Goal: Book appointment/travel/reservation

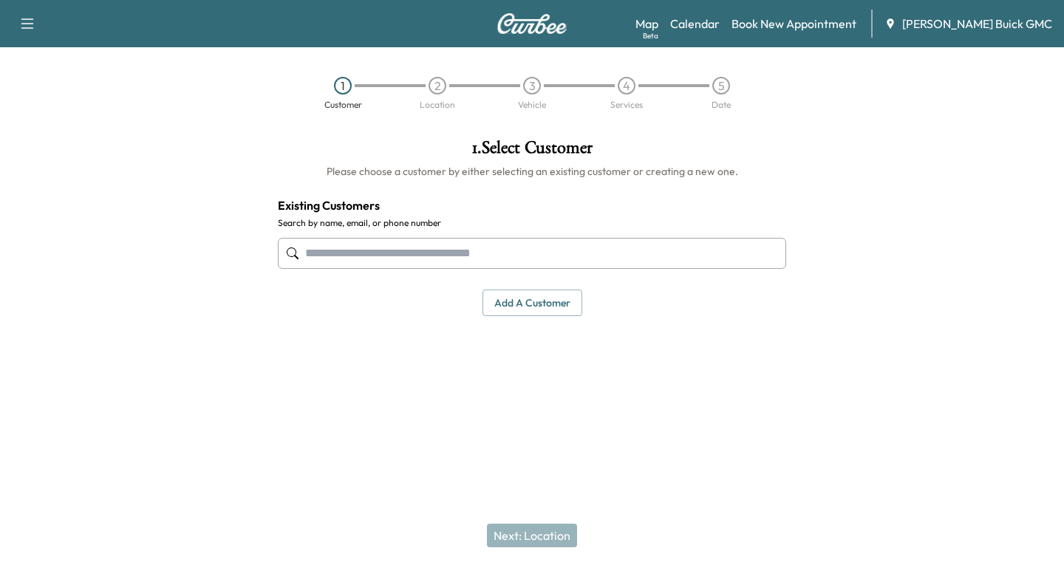
click at [313, 253] on input "text" at bounding box center [532, 253] width 508 height 31
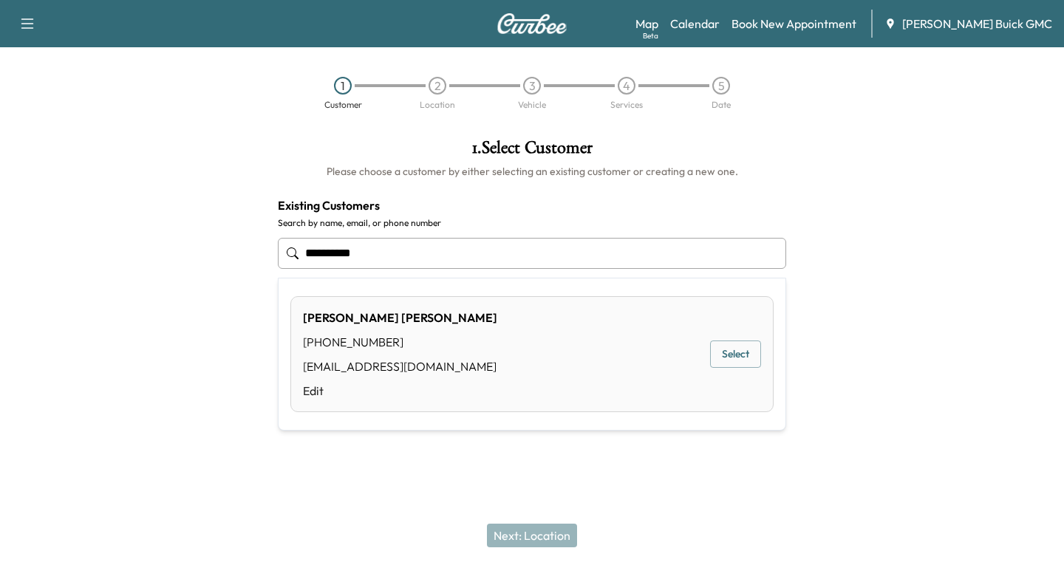
click at [737, 355] on button "Select" at bounding box center [735, 353] width 51 height 27
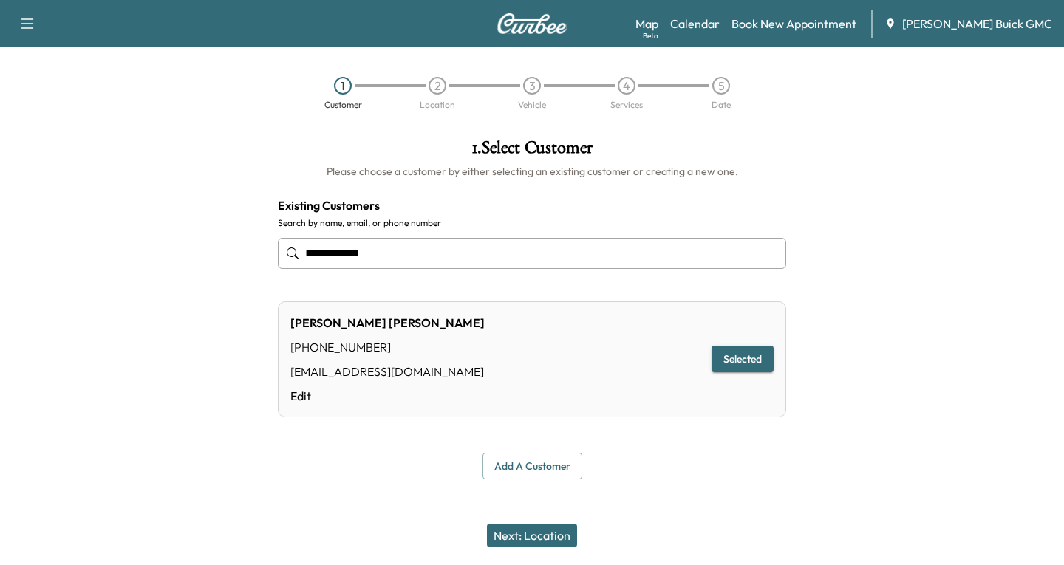
type input "**********"
click at [533, 538] on button "Next: Location" at bounding box center [532, 536] width 90 height 24
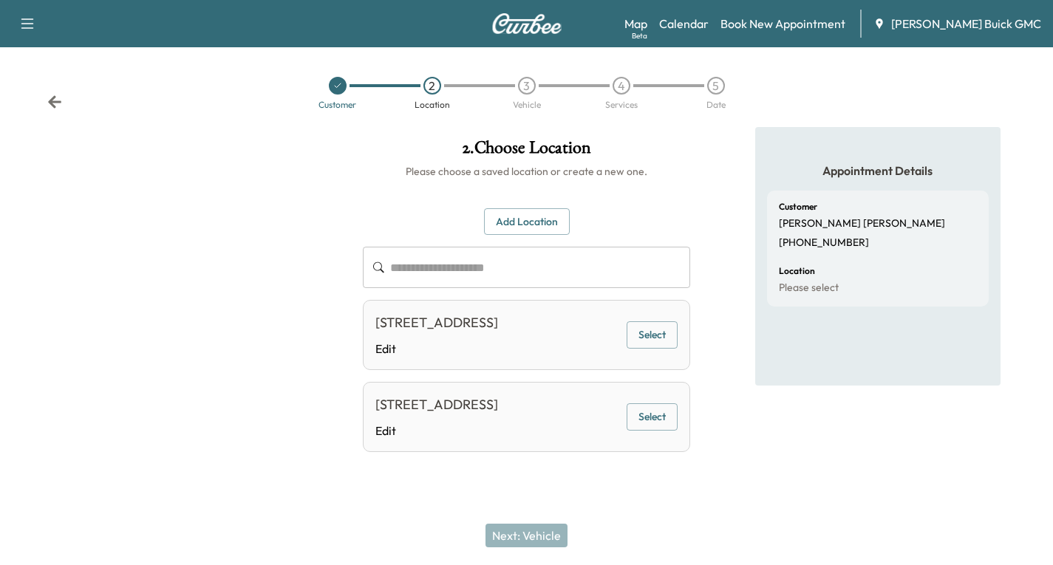
click at [648, 345] on button "Select" at bounding box center [651, 334] width 51 height 27
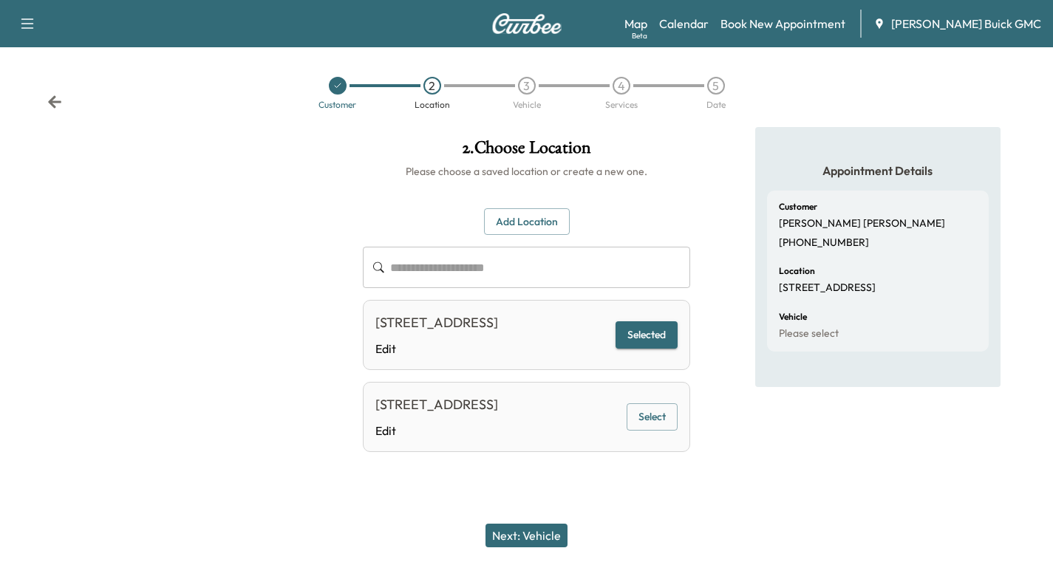
click at [548, 538] on button "Next: Vehicle" at bounding box center [526, 536] width 82 height 24
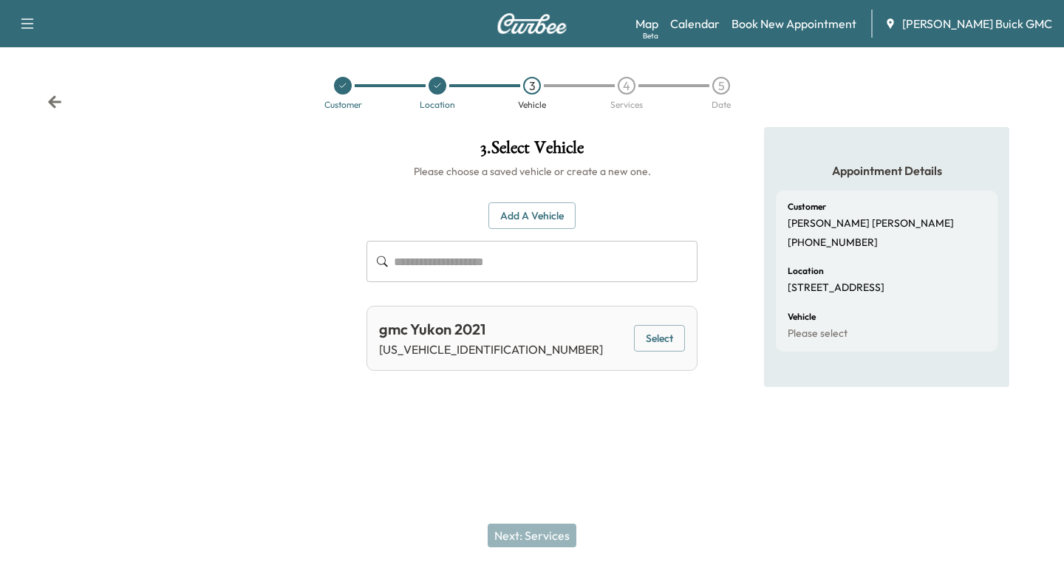
click at [657, 340] on button "Select" at bounding box center [659, 338] width 51 height 27
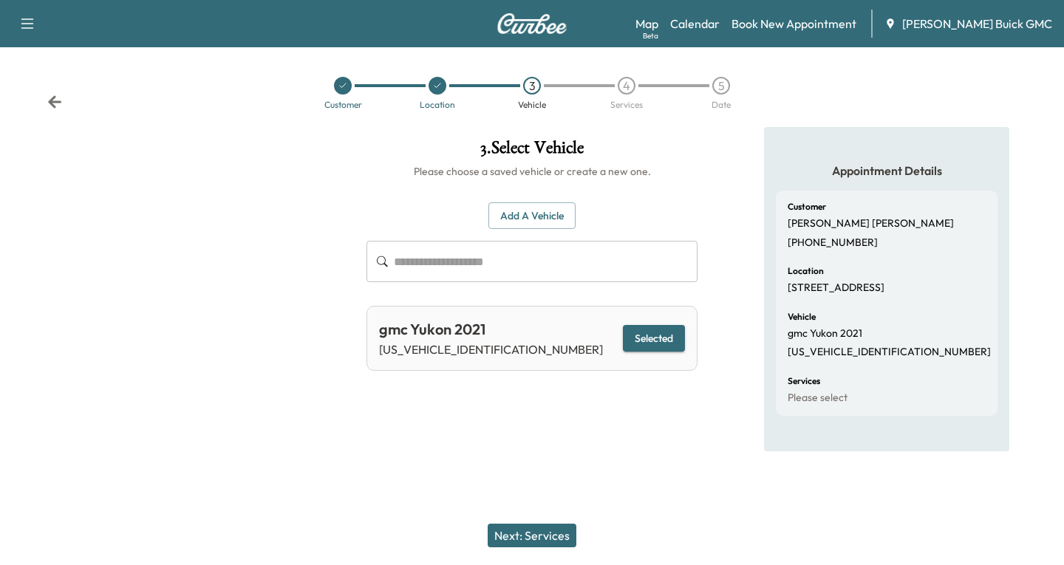
click at [548, 537] on button "Next: Services" at bounding box center [531, 536] width 89 height 24
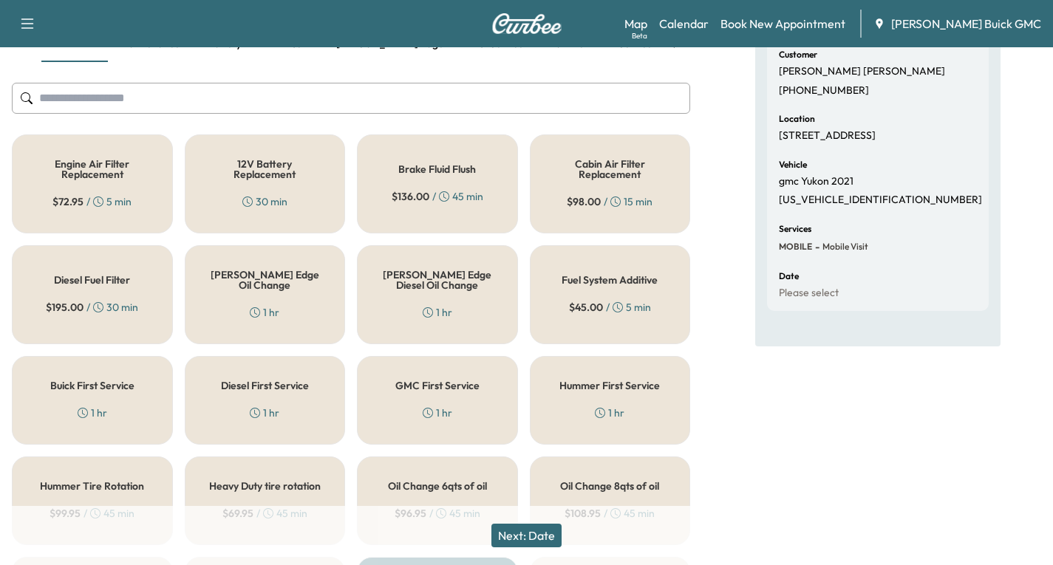
scroll to position [222, 0]
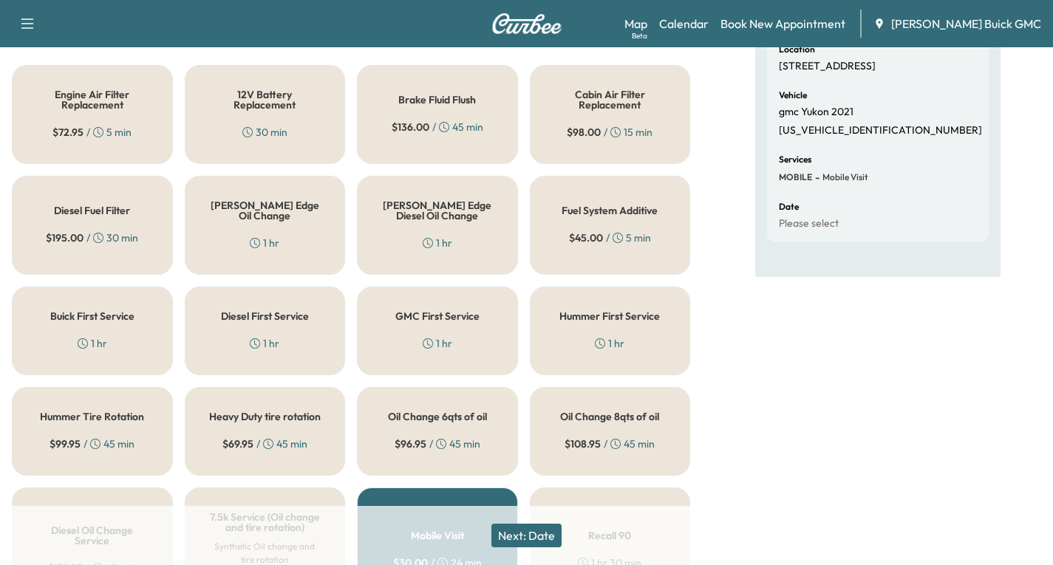
click at [596, 432] on div "Oil Change 8qts of oil $ 108.95 / 45 min" at bounding box center [610, 431] width 161 height 89
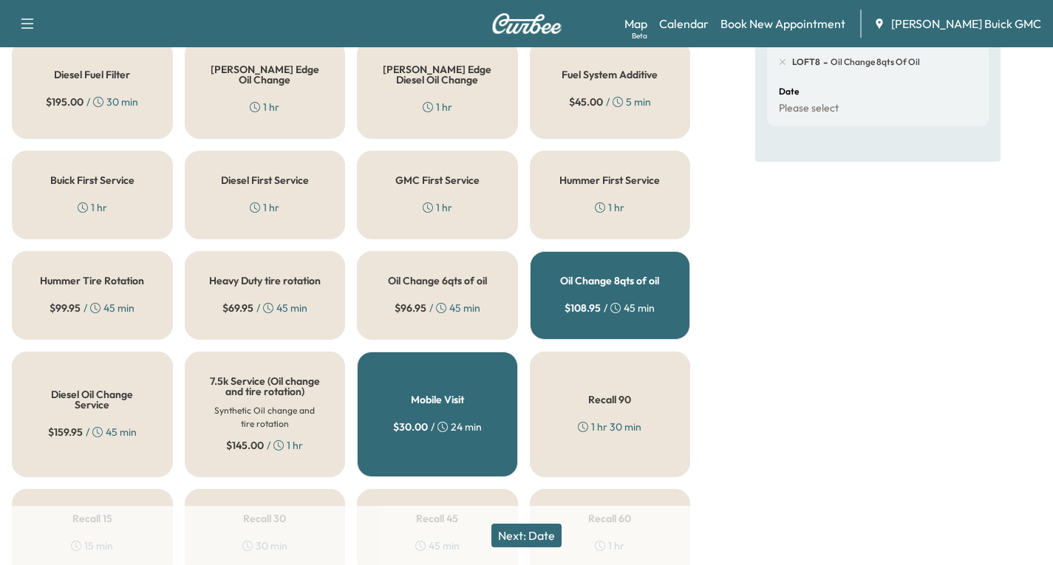
scroll to position [369, 0]
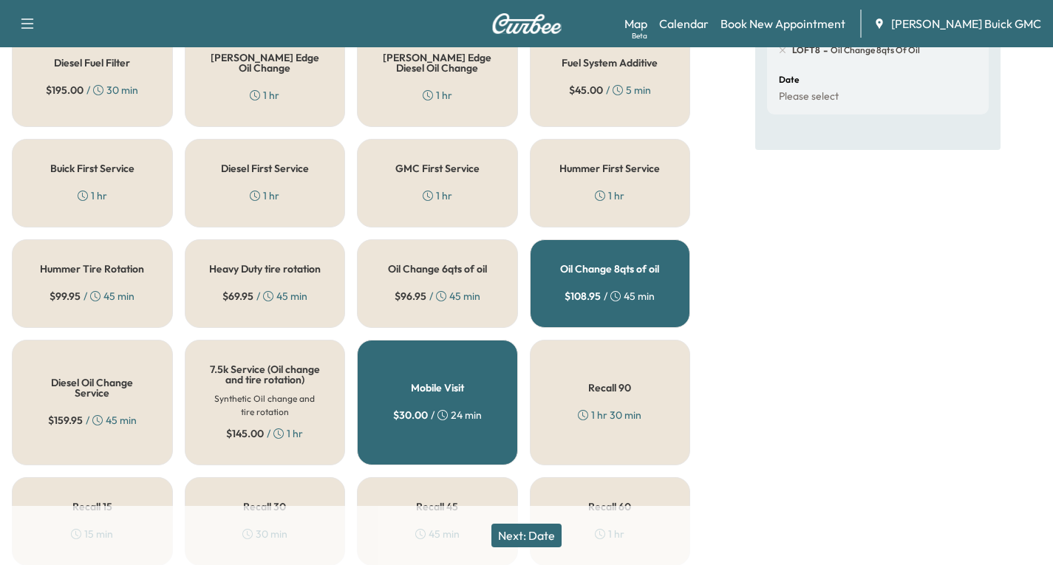
click at [530, 535] on button "Next: Date" at bounding box center [526, 536] width 70 height 24
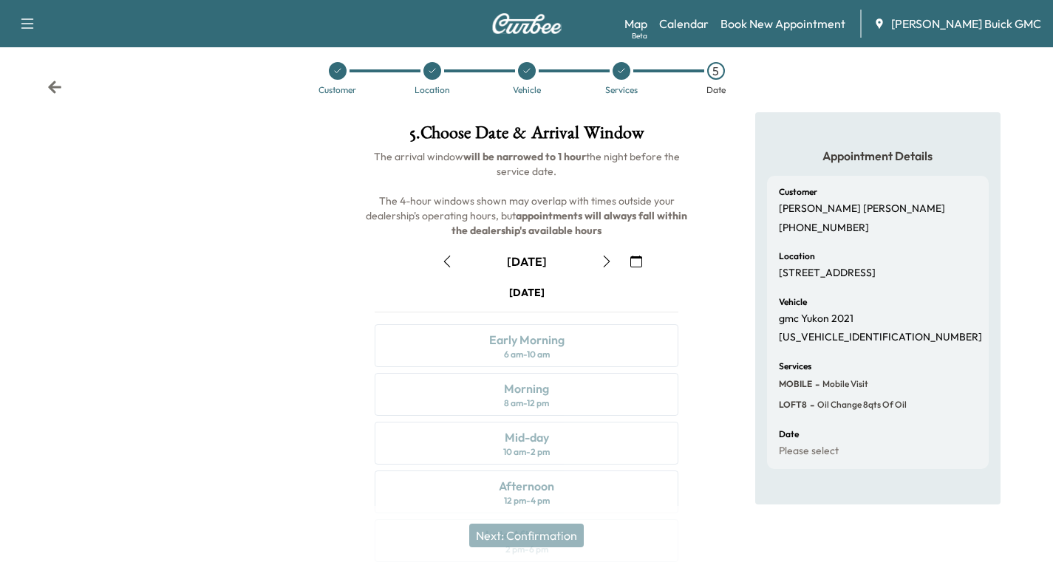
scroll to position [174, 0]
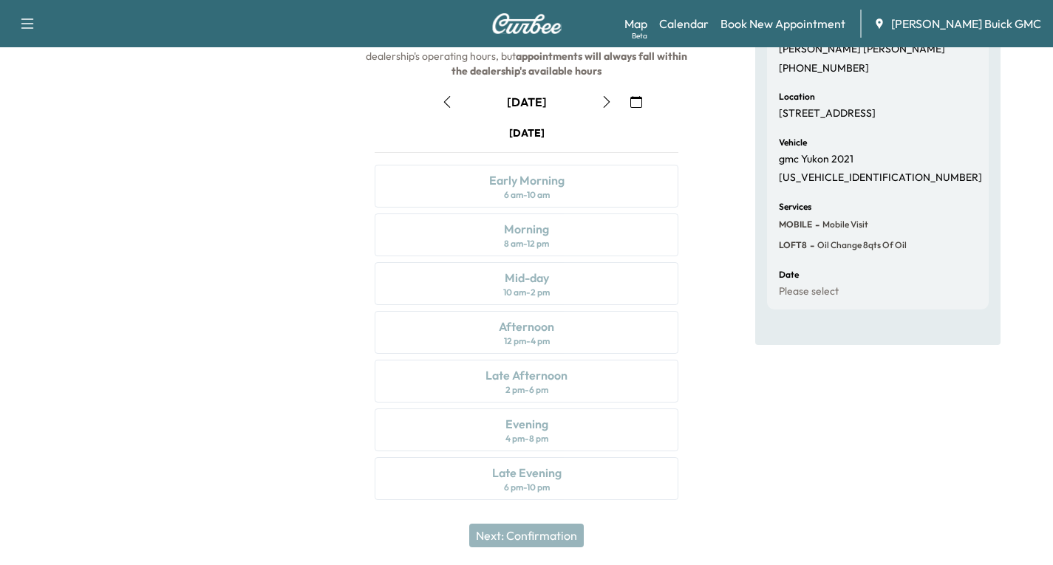
click at [605, 105] on icon "button" at bounding box center [606, 102] width 12 height 12
click at [445, 101] on icon "button" at bounding box center [447, 102] width 12 height 12
click at [609, 101] on icon "button" at bounding box center [606, 102] width 12 height 12
click at [555, 185] on div "Early Morning" at bounding box center [526, 180] width 75 height 18
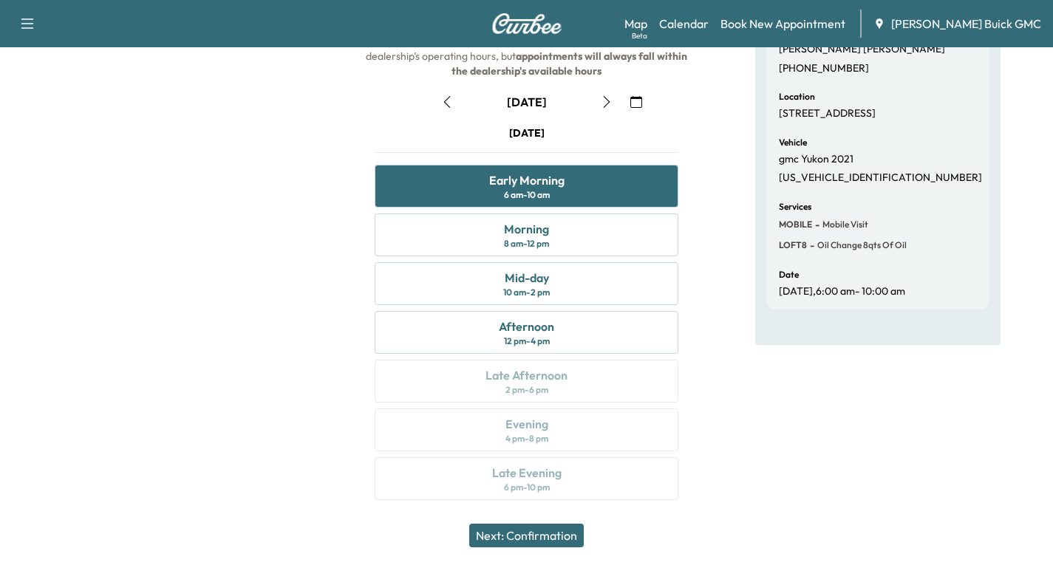
click at [541, 525] on button "Next: Confirmation" at bounding box center [526, 536] width 114 height 24
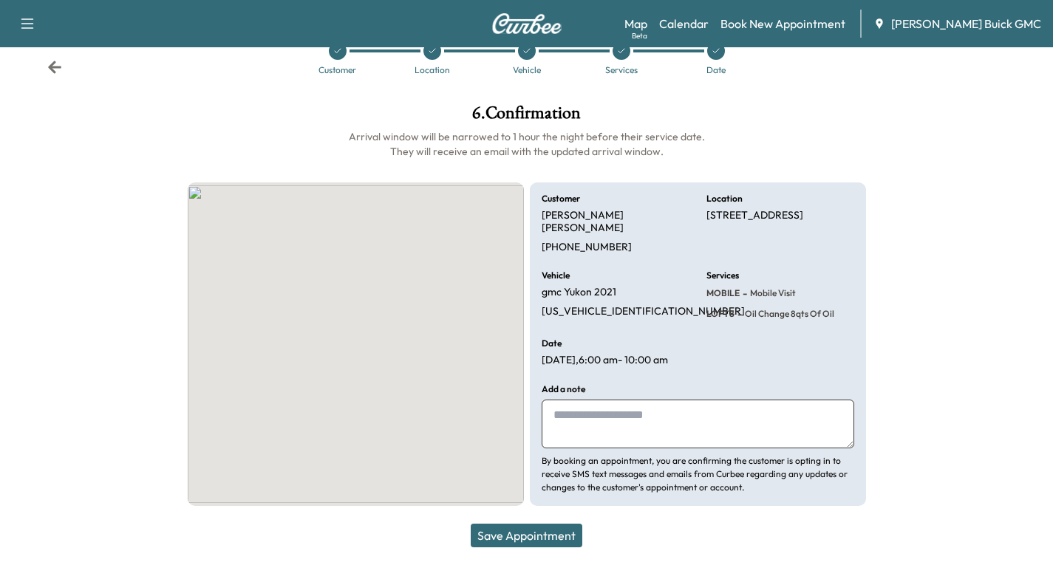
scroll to position [29, 0]
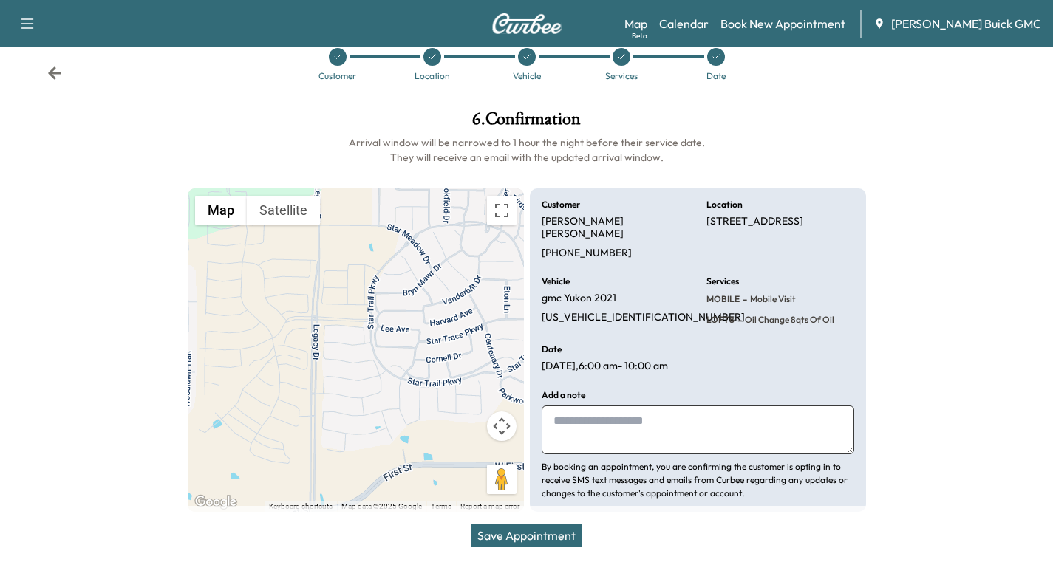
click at [522, 533] on button "Save Appointment" at bounding box center [526, 536] width 112 height 24
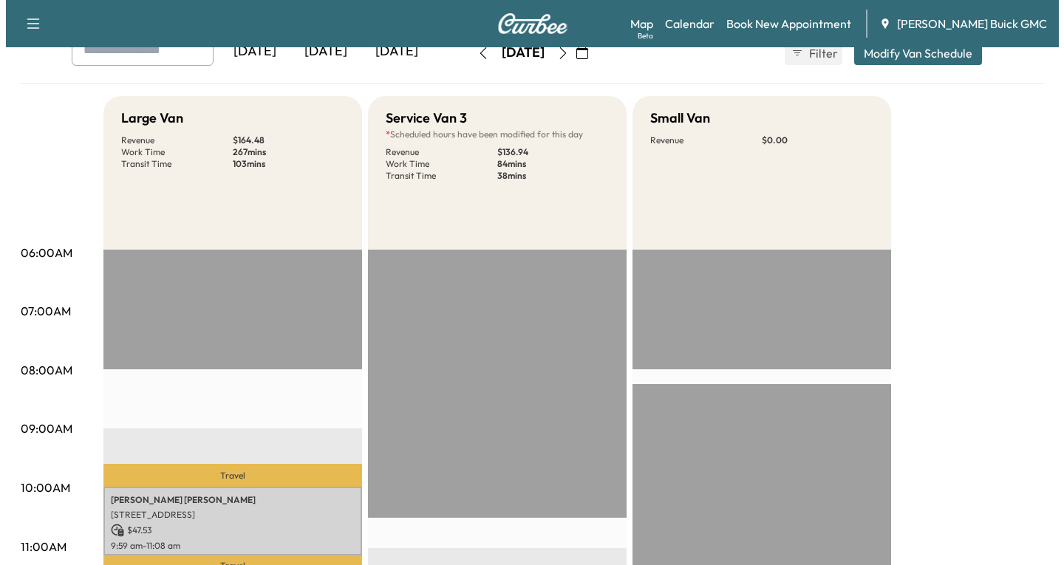
scroll to position [307, 0]
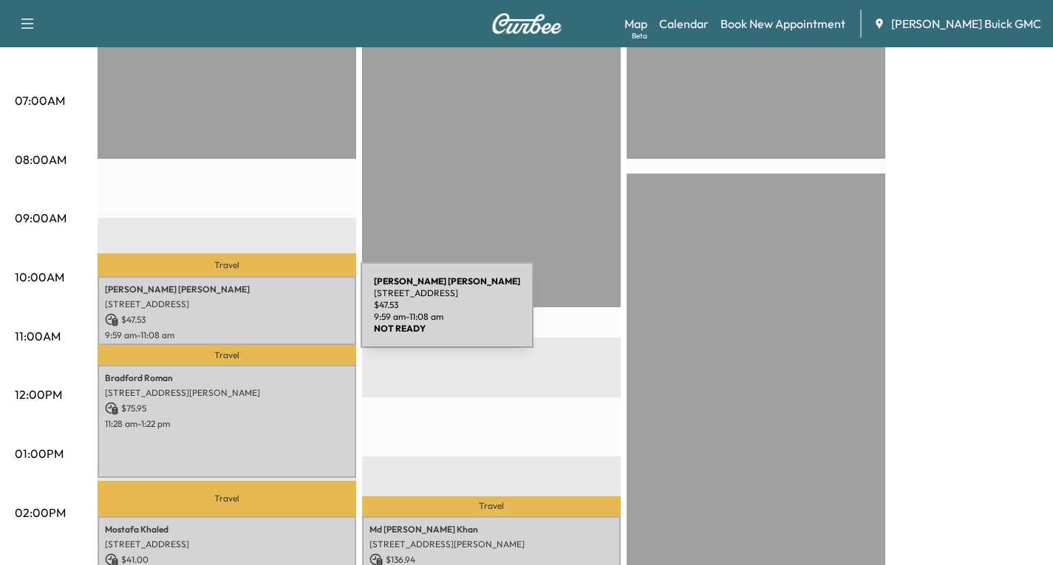
click at [250, 314] on p "$ 47.53" at bounding box center [227, 319] width 244 height 13
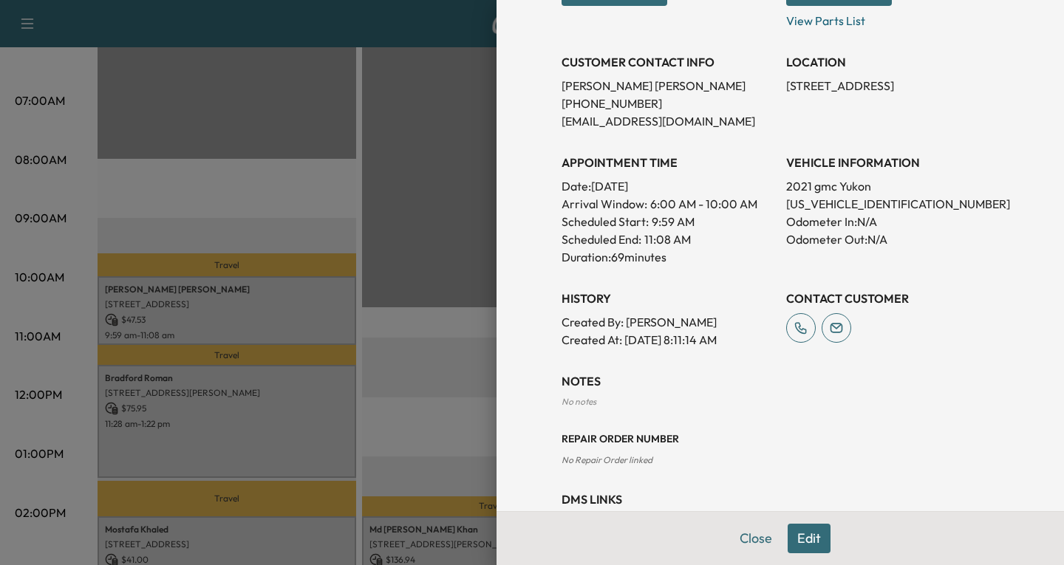
scroll to position [295, 0]
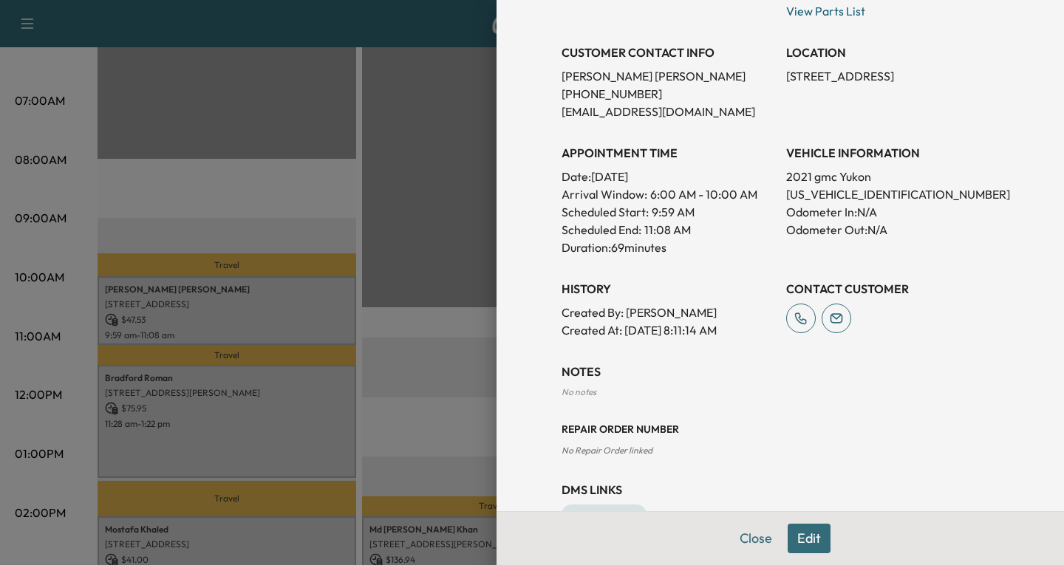
click at [793, 545] on button "Edit" at bounding box center [808, 539] width 43 height 30
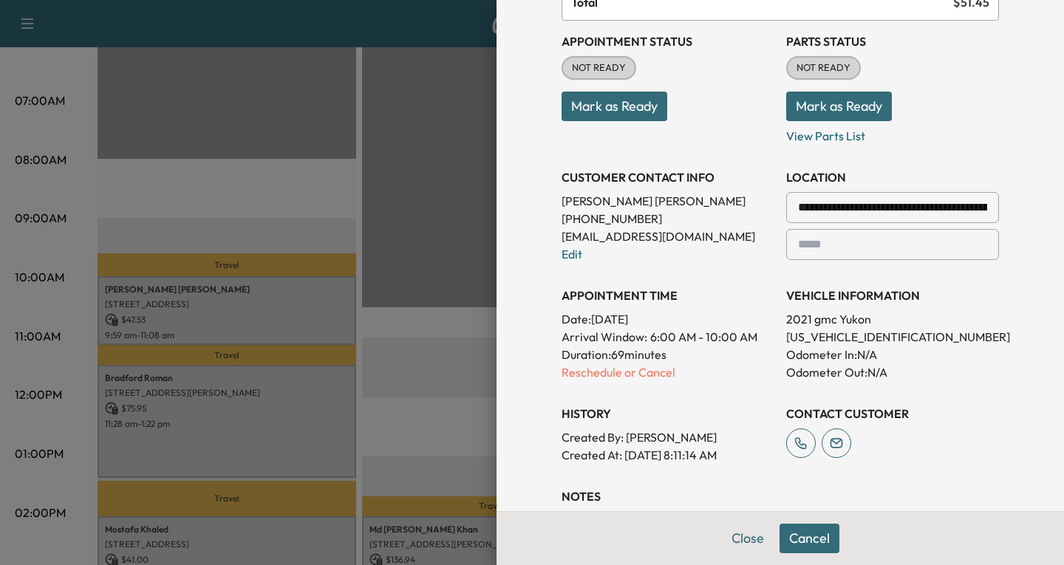
scroll to position [179, 0]
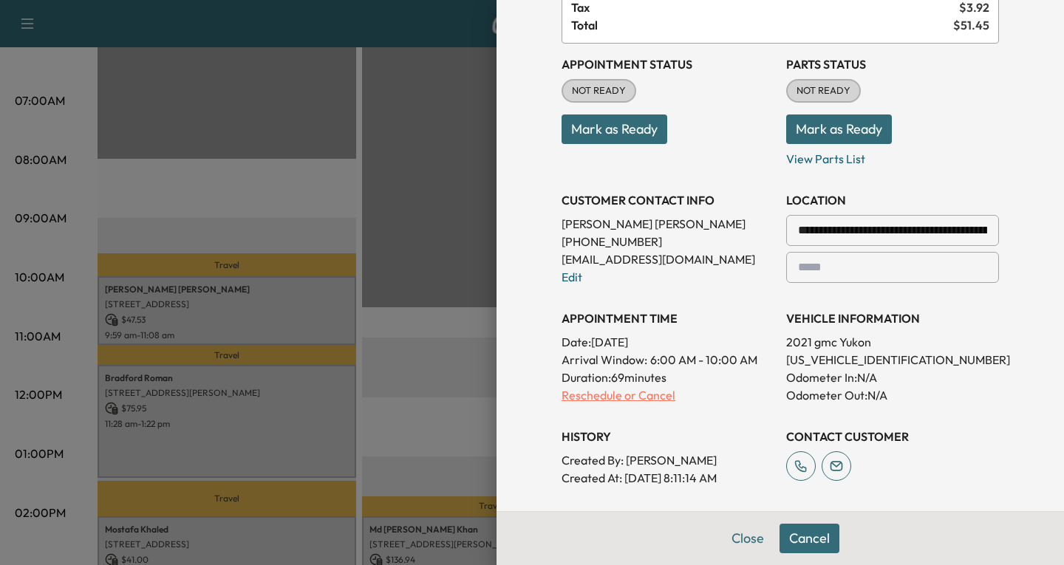
click at [564, 399] on p "Reschedule or Cancel" at bounding box center [667, 395] width 213 height 18
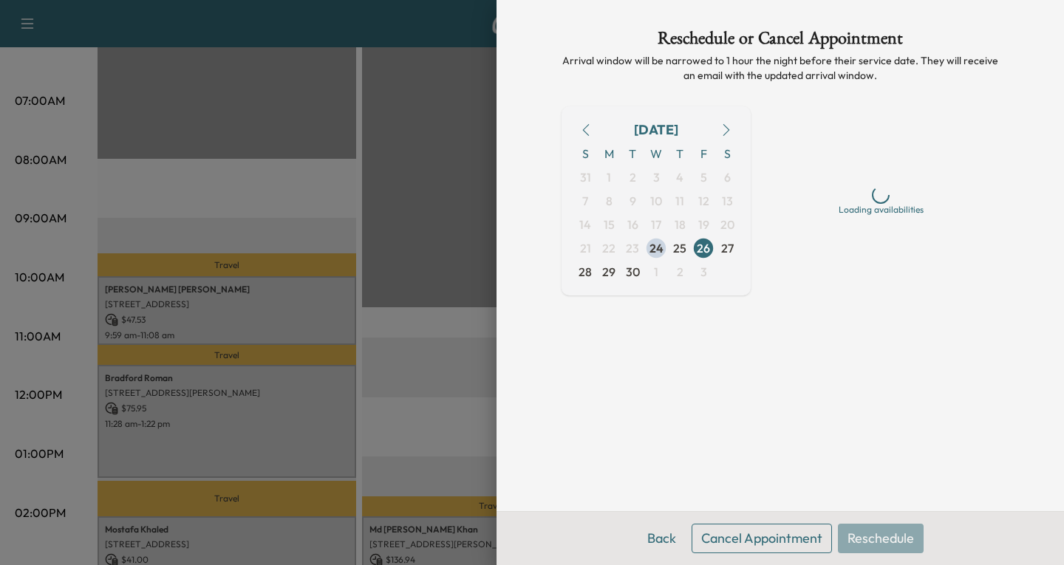
scroll to position [0, 0]
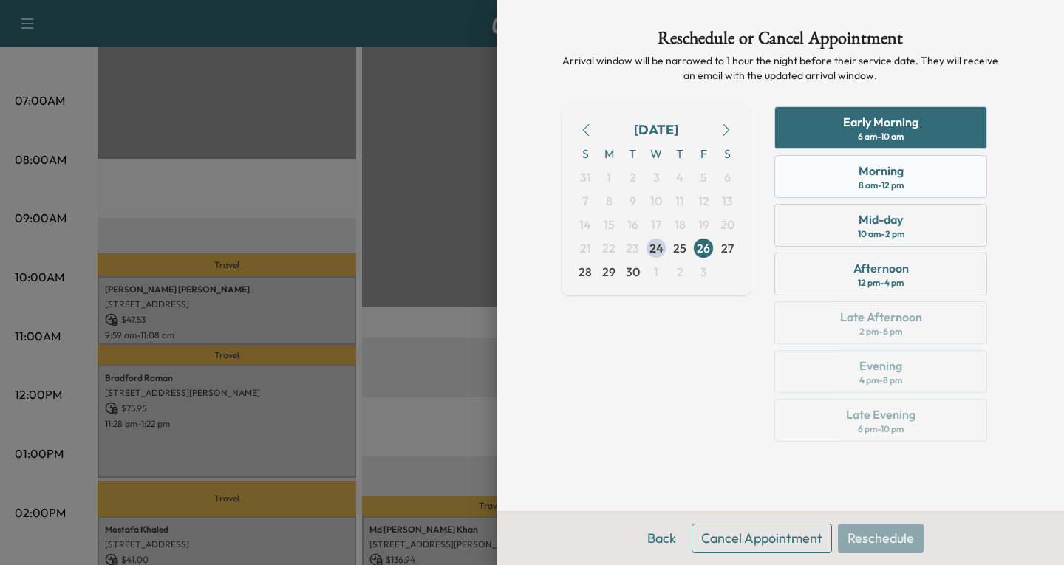
click at [901, 179] on div "Morning" at bounding box center [880, 171] width 45 height 18
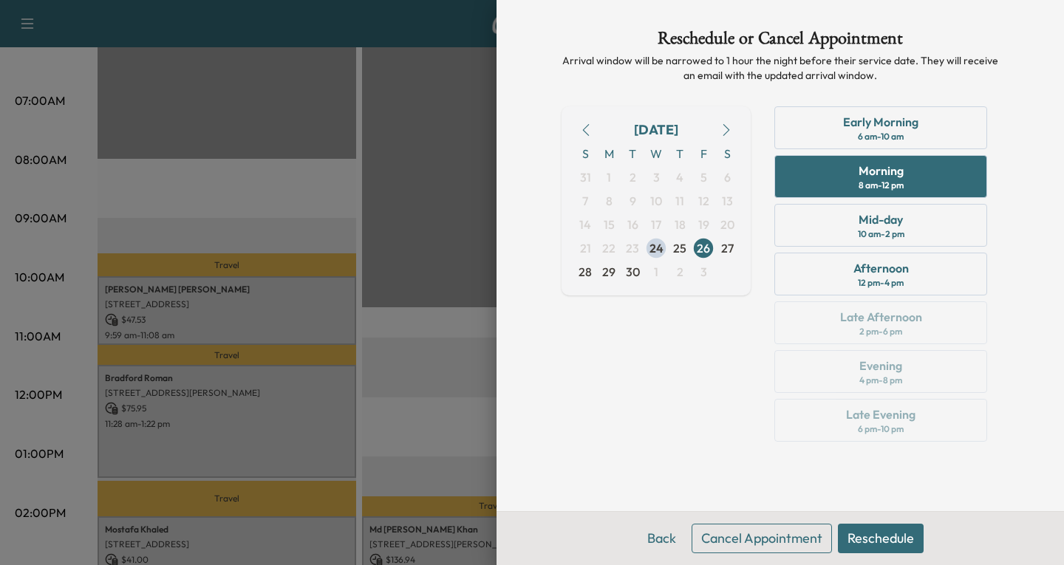
click at [884, 541] on button "Reschedule" at bounding box center [881, 539] width 86 height 30
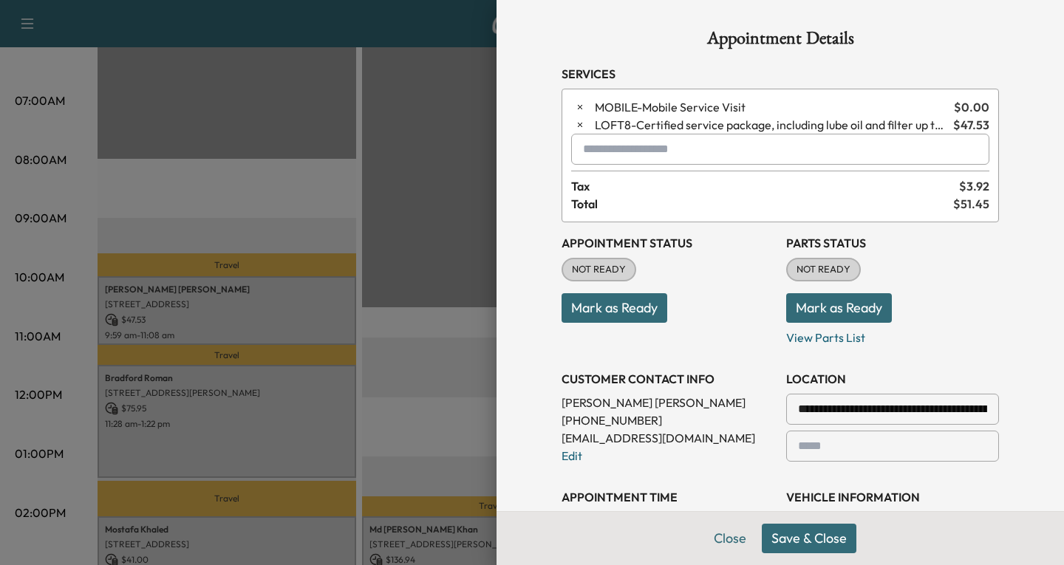
click at [796, 543] on button "Save & Close" at bounding box center [809, 539] width 95 height 30
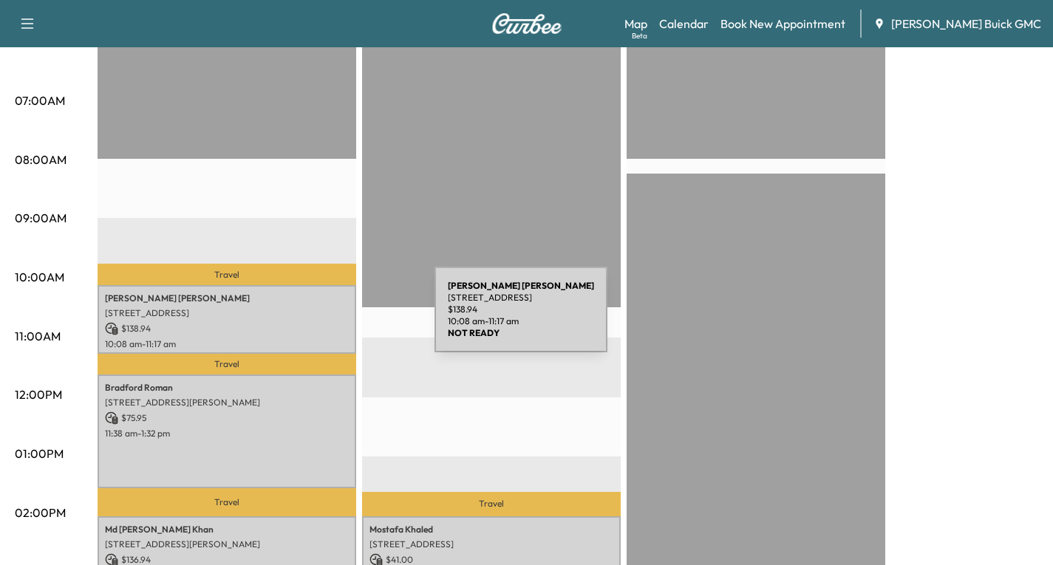
click at [324, 318] on div "[PERSON_NAME] [STREET_ADDRESS] $ 138.94 10:08 am - 11:17 am" at bounding box center [226, 319] width 259 height 69
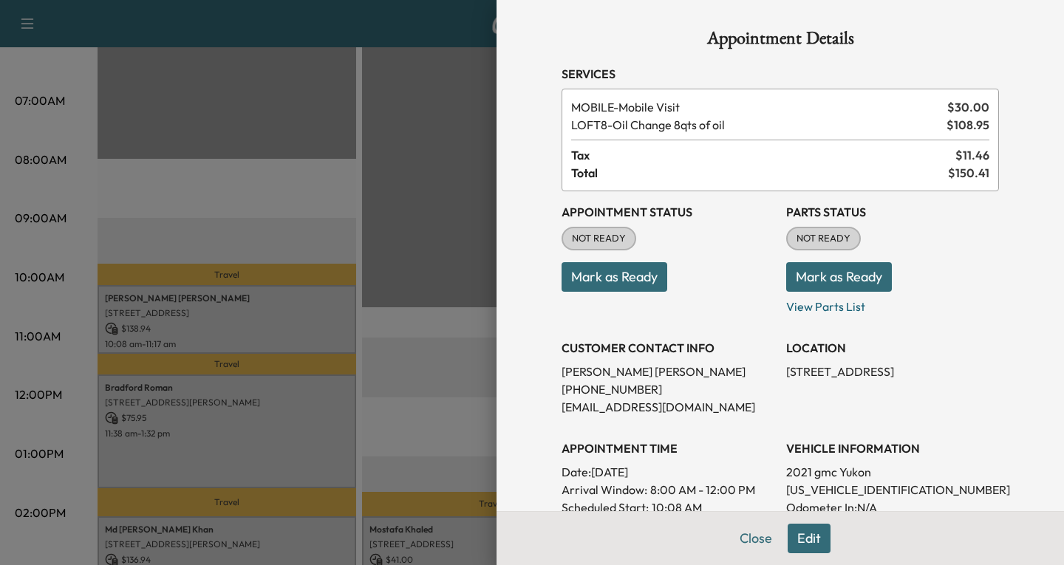
click at [804, 538] on button "Edit" at bounding box center [808, 539] width 43 height 30
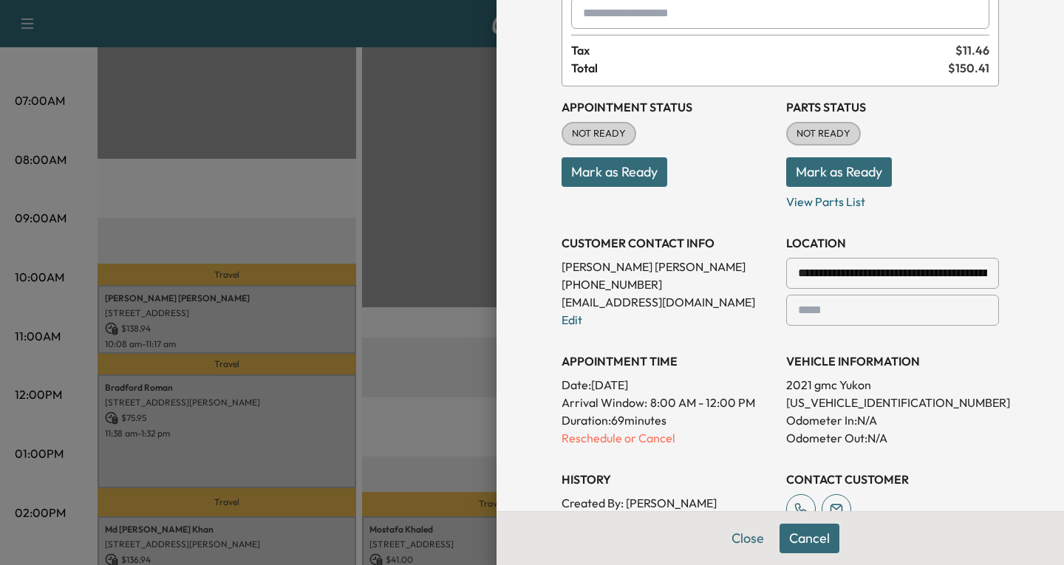
scroll to position [148, 0]
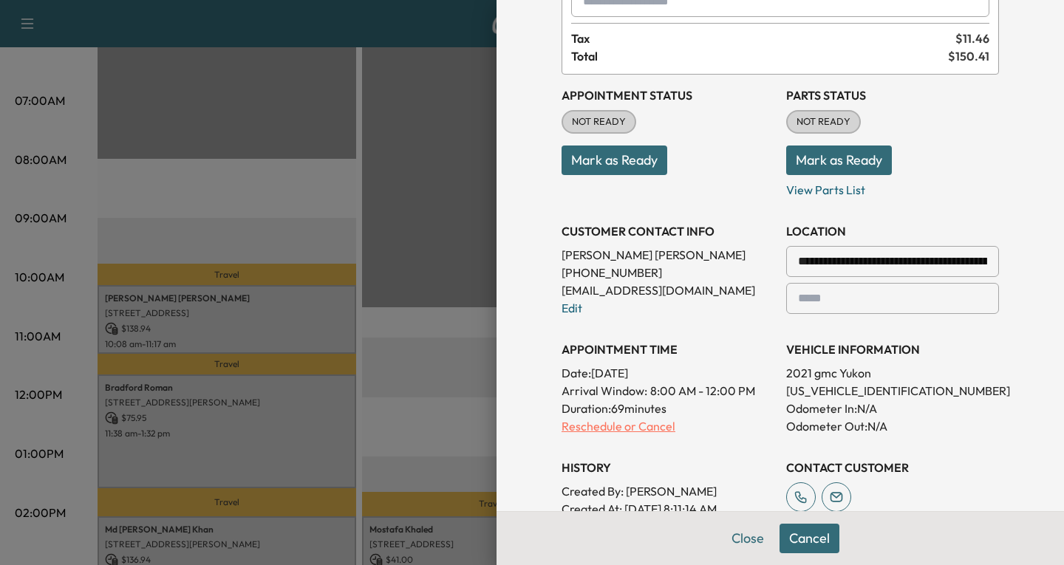
click at [588, 422] on p "Reschedule or Cancel" at bounding box center [667, 426] width 213 height 18
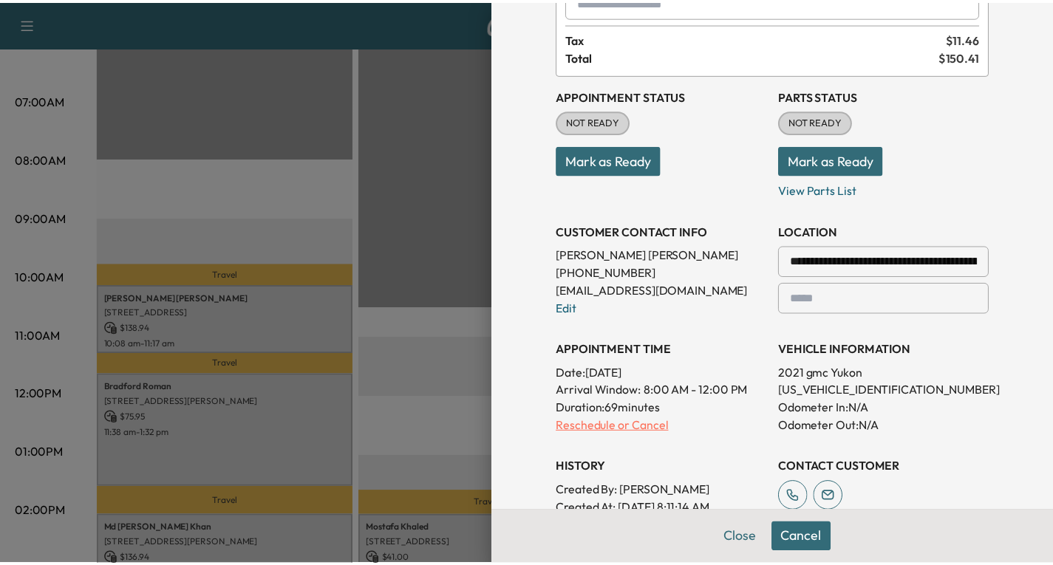
scroll to position [0, 0]
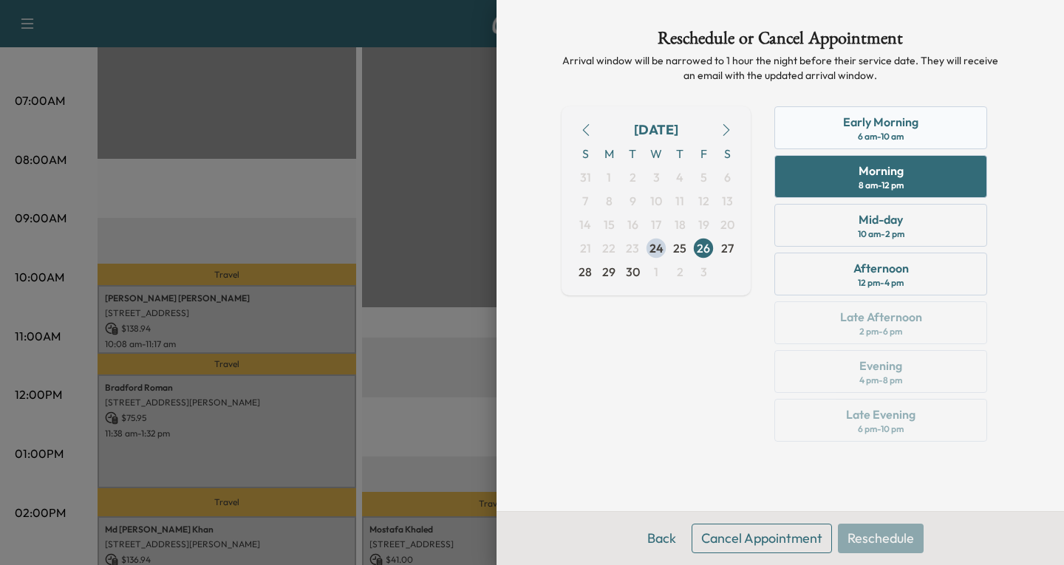
click at [908, 123] on div "Early Morning" at bounding box center [880, 122] width 75 height 18
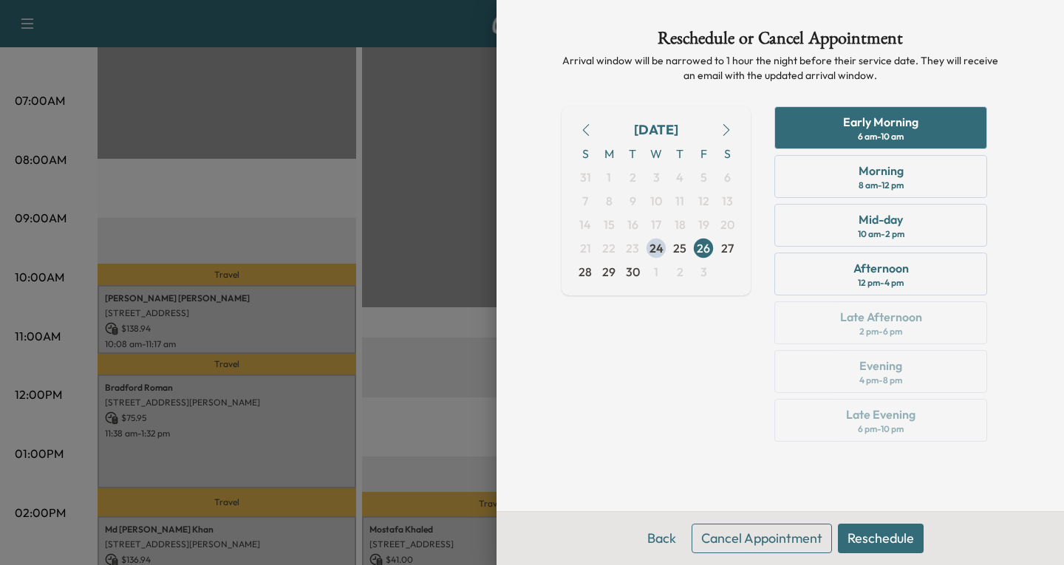
click at [863, 542] on button "Reschedule" at bounding box center [881, 539] width 86 height 30
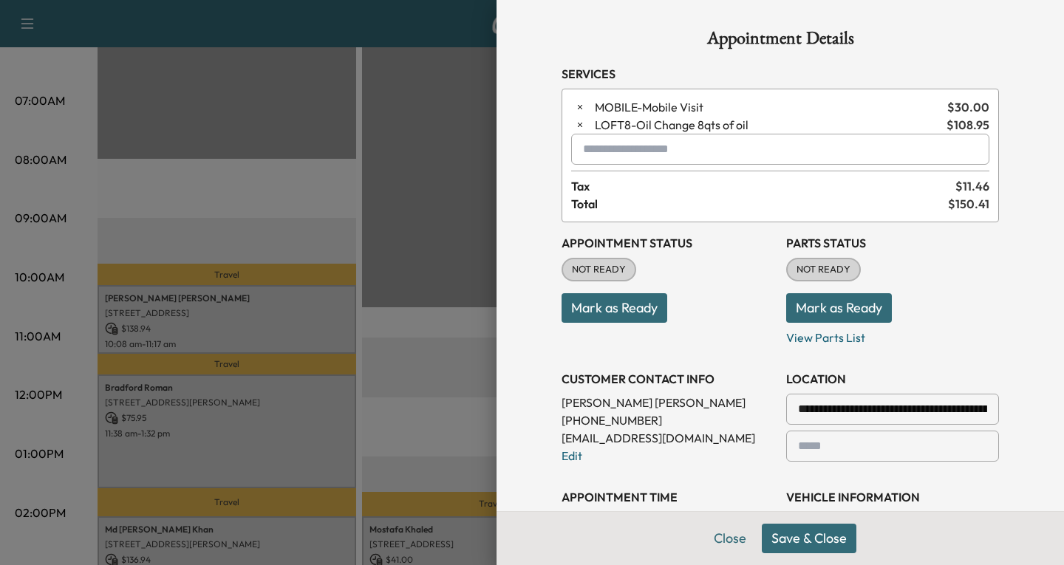
click at [770, 544] on button "Save & Close" at bounding box center [809, 539] width 95 height 30
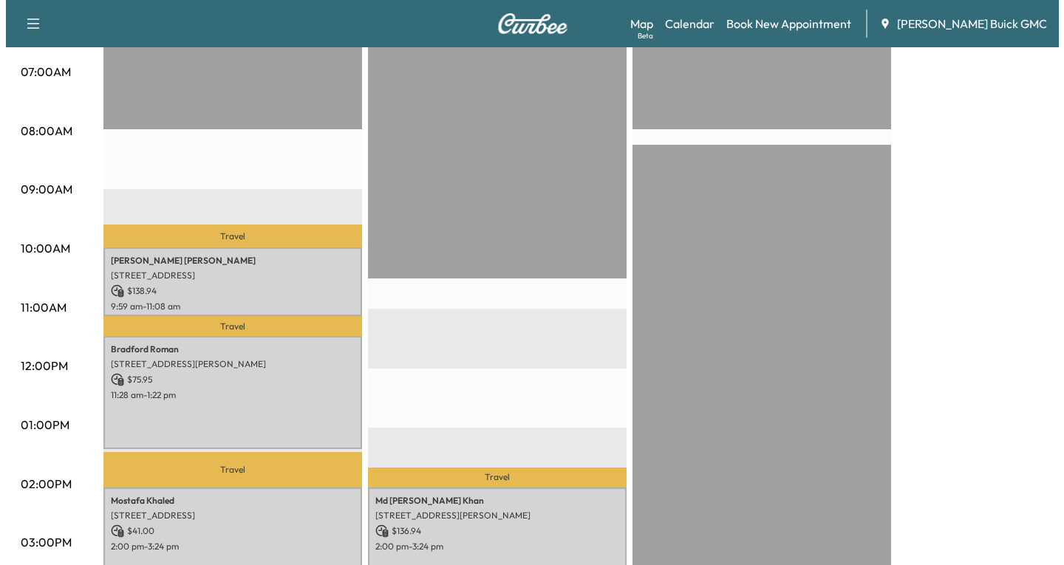
scroll to position [369, 0]
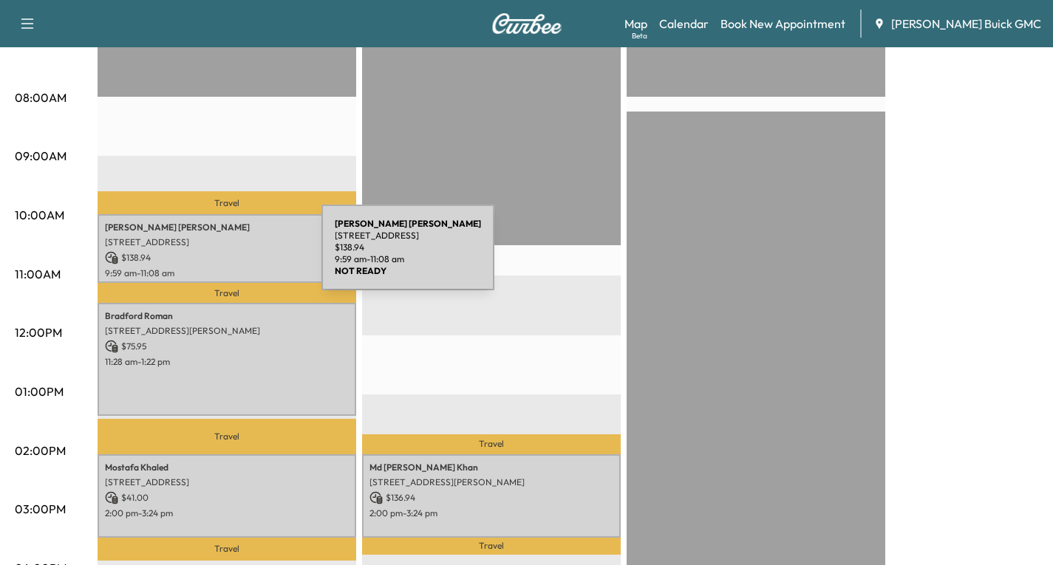
drag, startPoint x: 265, startPoint y: 253, endPoint x: 211, endPoint y: 256, distance: 54.7
click at [211, 256] on p "$ 138.94" at bounding box center [227, 257] width 244 height 13
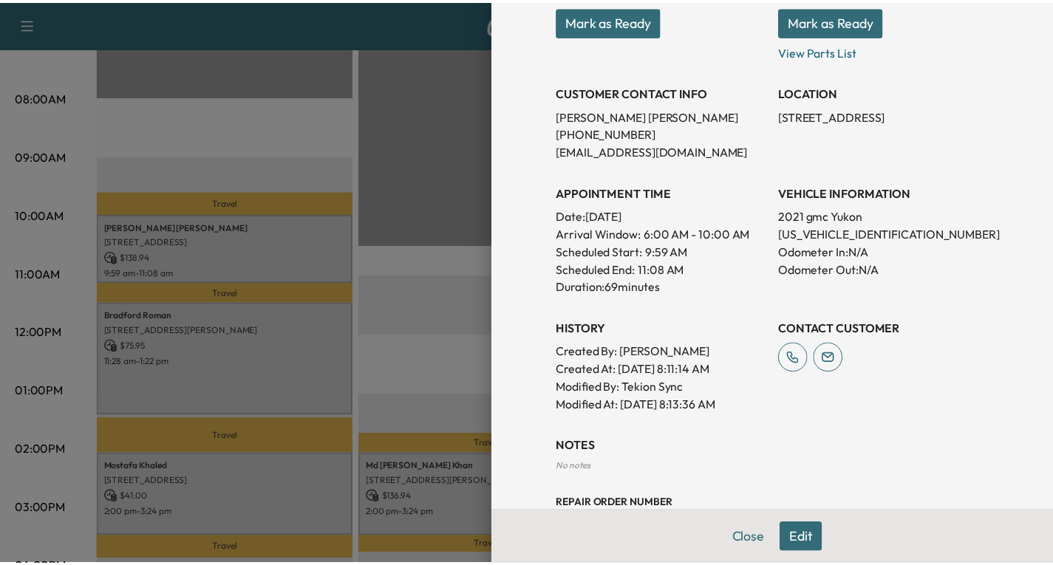
scroll to position [295, 0]
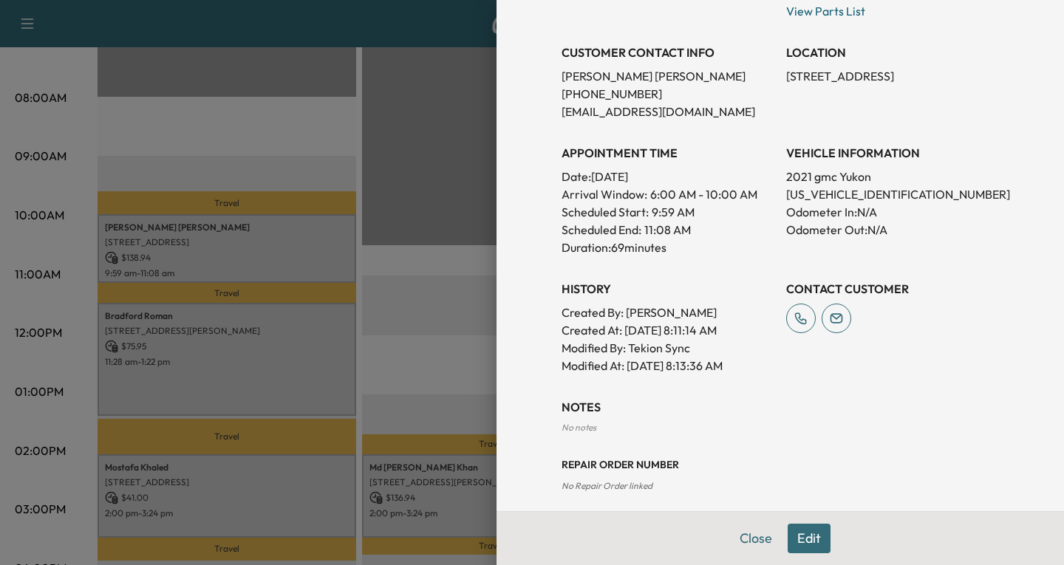
click at [338, 265] on div at bounding box center [532, 282] width 1064 height 565
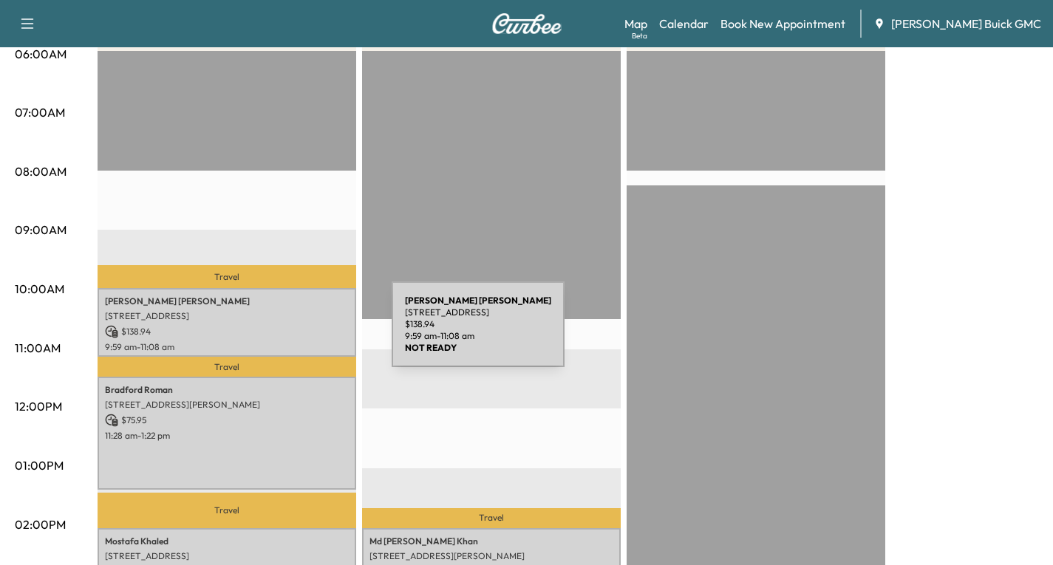
drag, startPoint x: 281, startPoint y: 333, endPoint x: 247, endPoint y: 340, distance: 34.0
click at [247, 341] on p "9:59 am - 11:08 am" at bounding box center [227, 347] width 244 height 12
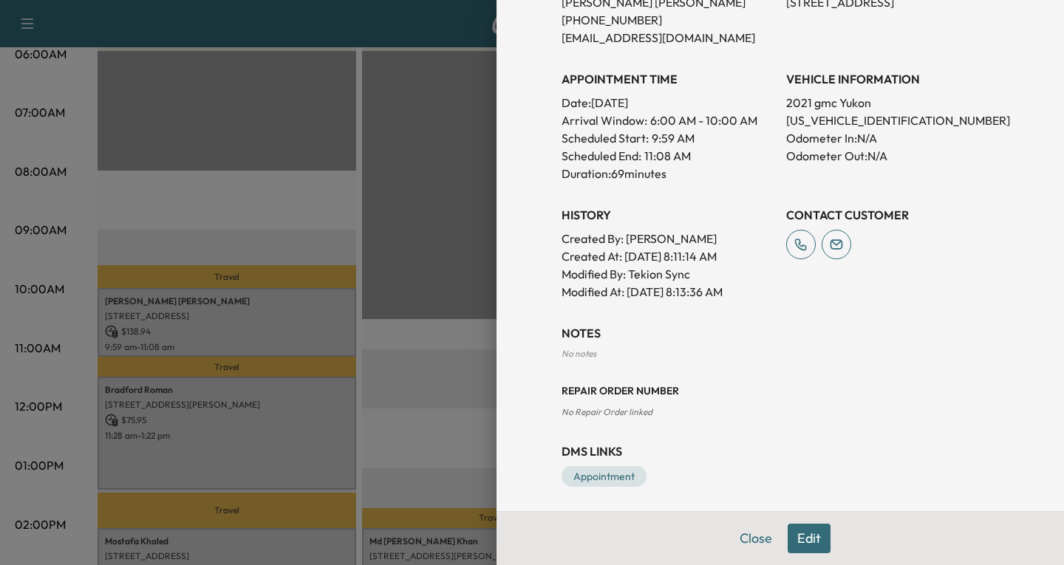
scroll to position [374, 0]
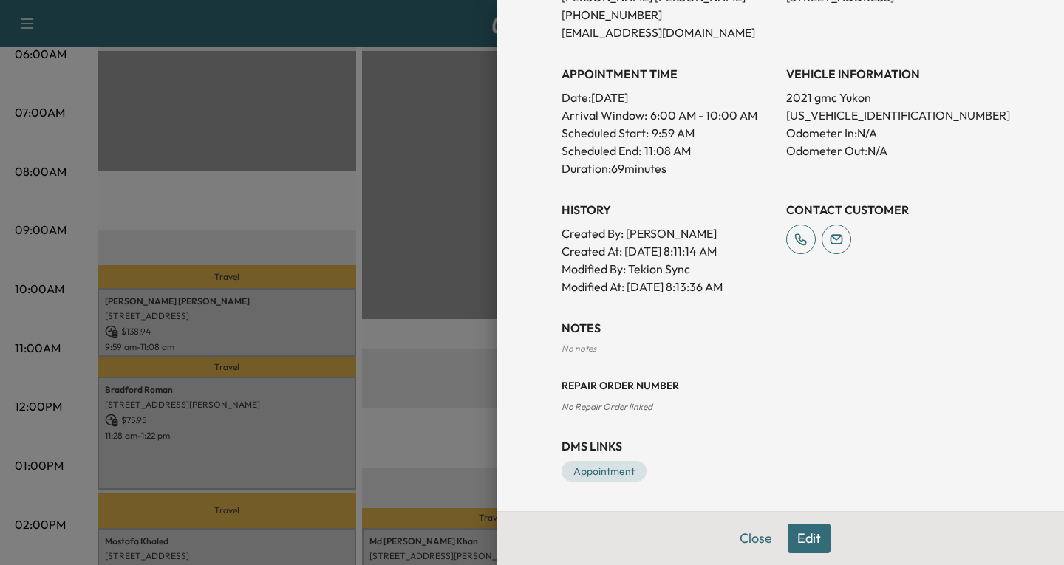
click at [804, 544] on button "Edit" at bounding box center [808, 539] width 43 height 30
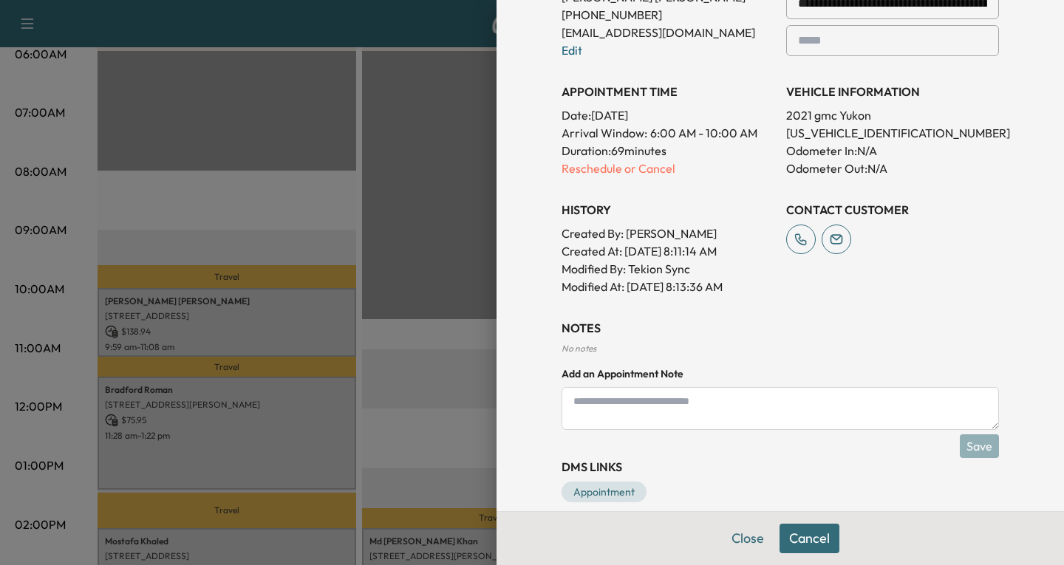
click at [561, 408] on textarea at bounding box center [779, 408] width 437 height 43
type textarea "**********"
click at [968, 439] on button "Save" at bounding box center [978, 446] width 39 height 24
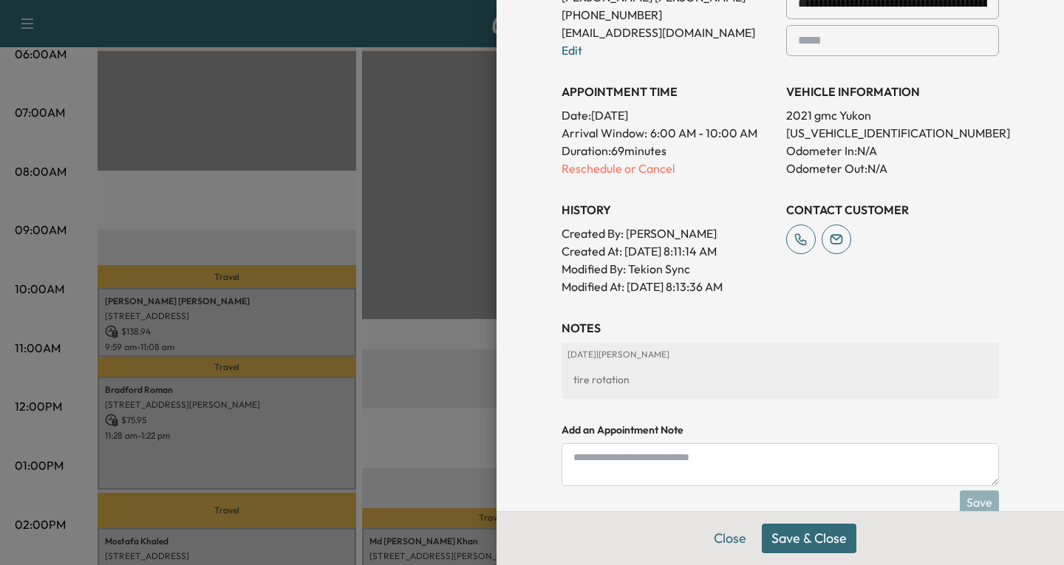
click at [812, 544] on button "Save & Close" at bounding box center [809, 539] width 95 height 30
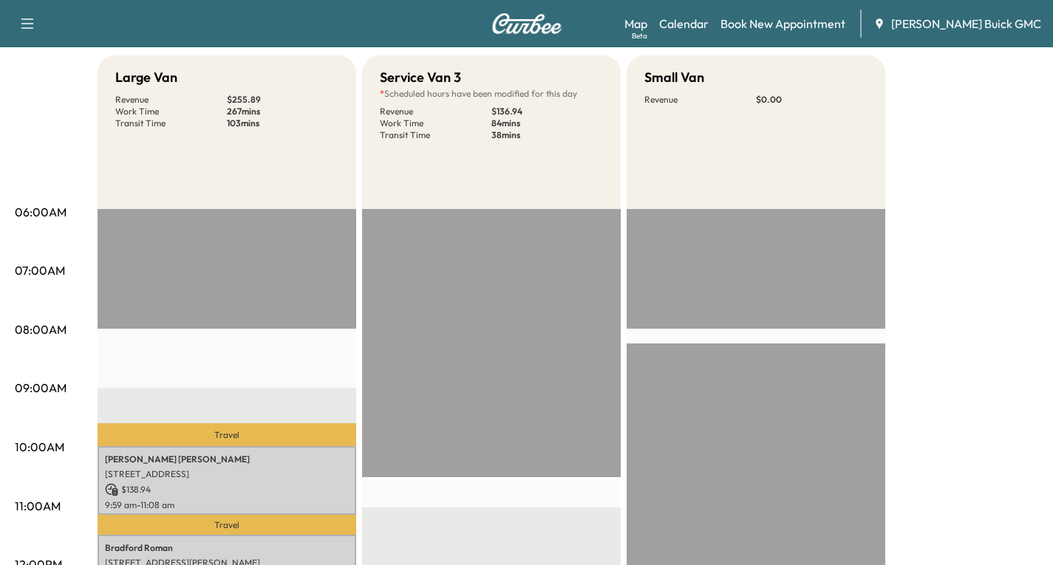
scroll to position [0, 0]
